Goal: Task Accomplishment & Management: Manage account settings

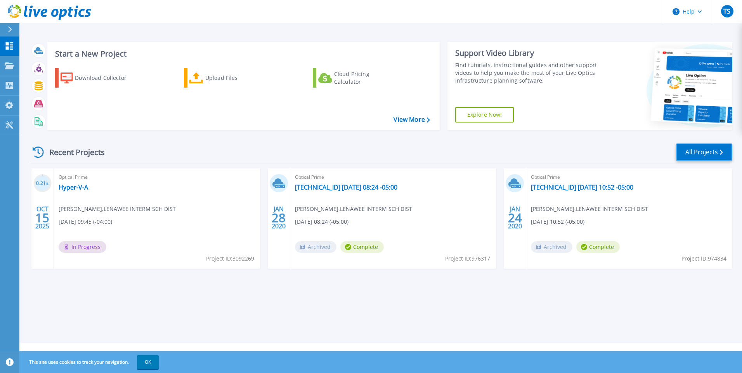
click at [706, 151] on link "All Projects" at bounding box center [704, 152] width 56 height 17
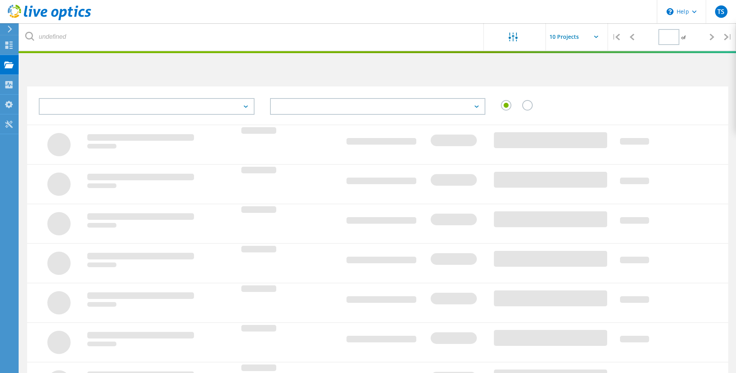
type input "1"
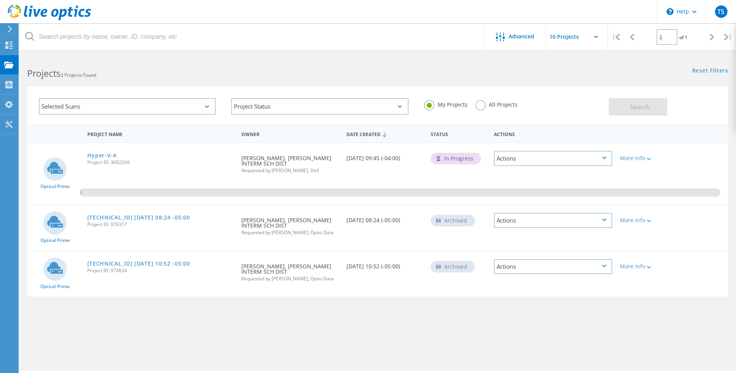
click at [522, 224] on div "Actions" at bounding box center [553, 220] width 118 height 15
click at [518, 236] on div "Delete" at bounding box center [553, 233] width 117 height 12
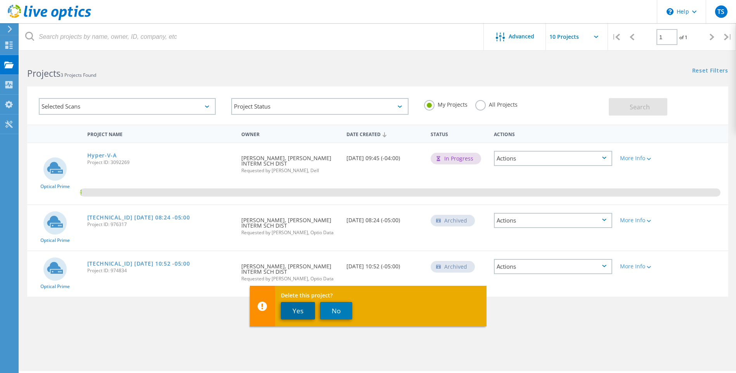
click at [299, 316] on button "Yes" at bounding box center [298, 310] width 34 height 17
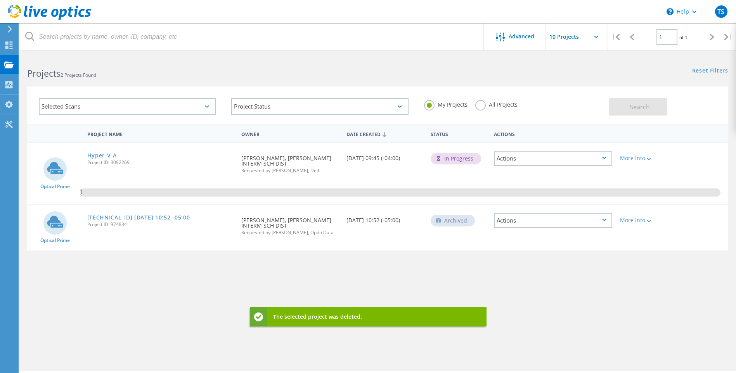
click at [546, 226] on div "Actions" at bounding box center [553, 220] width 118 height 15
click at [537, 230] on div "Delete" at bounding box center [553, 233] width 117 height 12
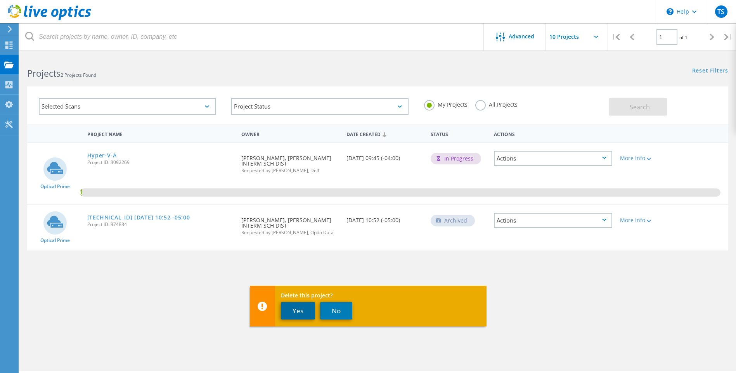
click at [297, 312] on button "Yes" at bounding box center [298, 310] width 34 height 17
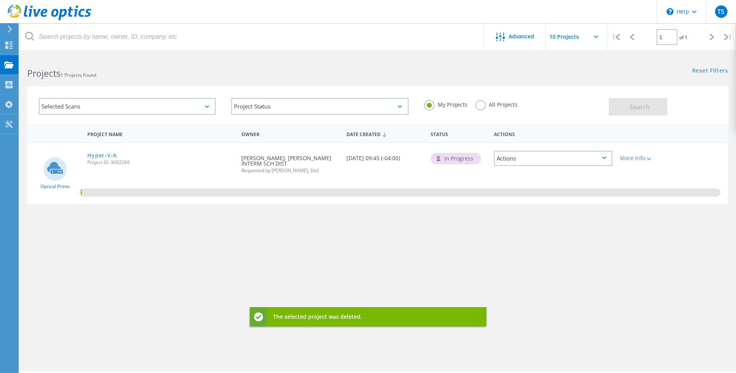
click at [381, 263] on div "Project Name Owner Date Created Status Actions Optical Prime Hyper-V-A Project …" at bounding box center [377, 226] width 701 height 202
